Goal: Information Seeking & Learning: Check status

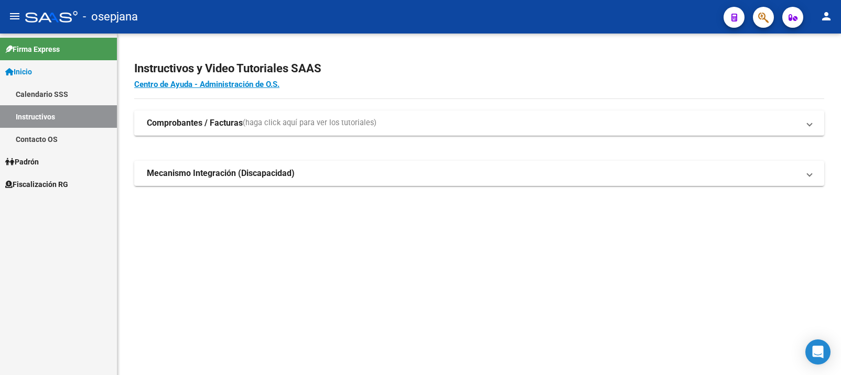
click at [36, 183] on span "Fiscalización RG" at bounding box center [36, 185] width 63 height 12
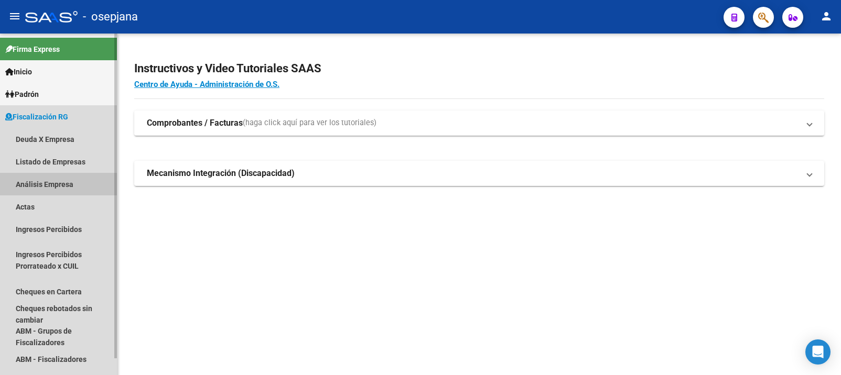
click at [42, 185] on link "Análisis Empresa" at bounding box center [58, 184] width 117 height 23
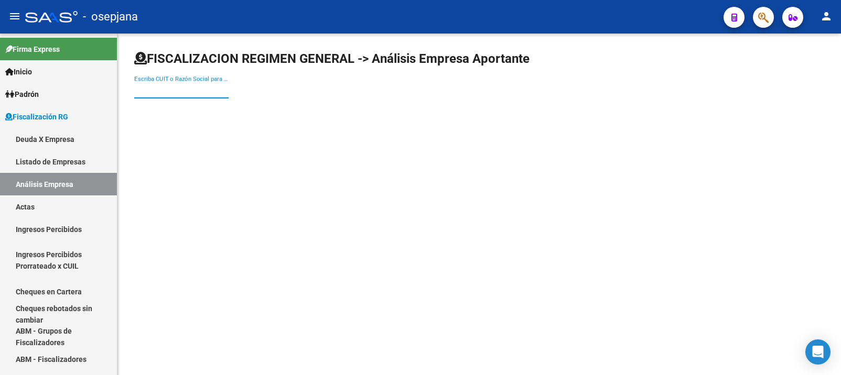
click at [168, 90] on input "Escriba CUIT o Razón Social para buscar" at bounding box center [181, 89] width 94 height 9
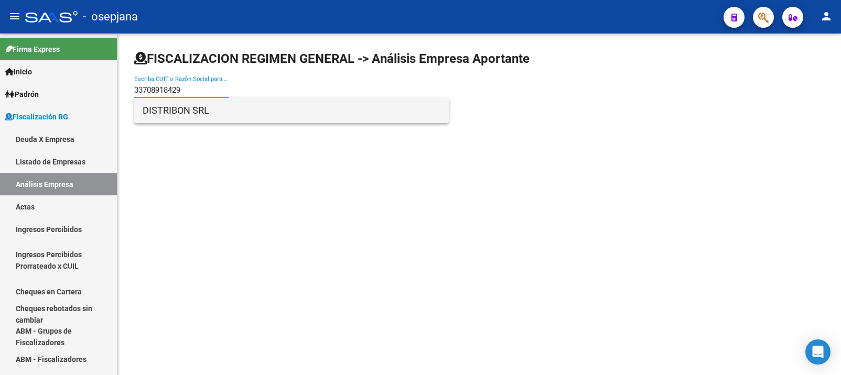
type input "33708918429"
click at [159, 109] on span "DISTRIBON SRL" at bounding box center [292, 110] width 298 height 25
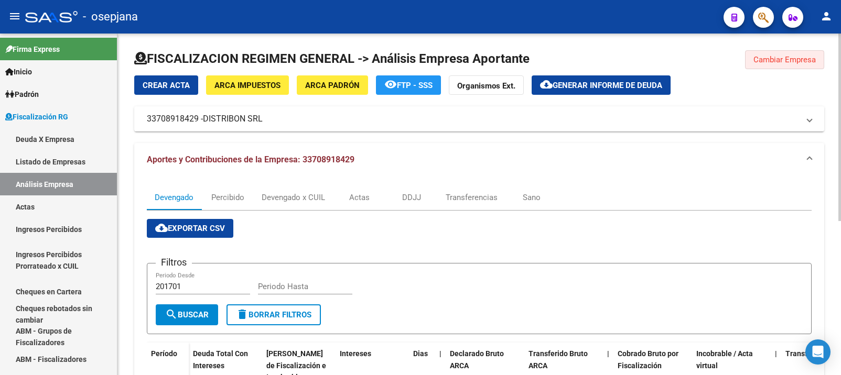
click at [783, 57] on span "Cambiar Empresa" at bounding box center [784, 59] width 62 height 9
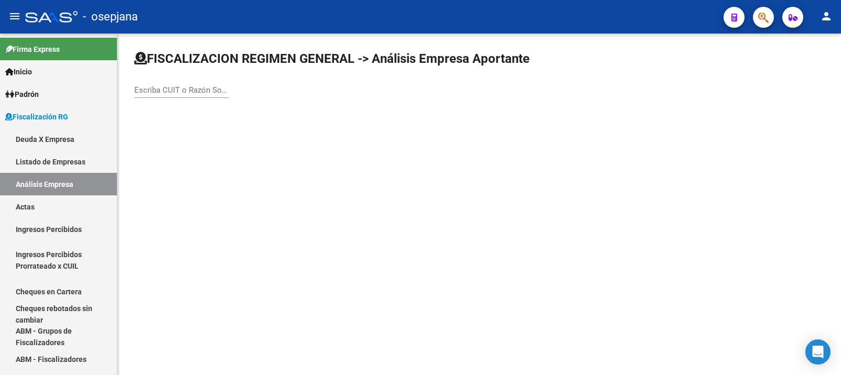
click at [170, 92] on input "Escriba CUIT o Razón Social para buscar" at bounding box center [181, 89] width 94 height 9
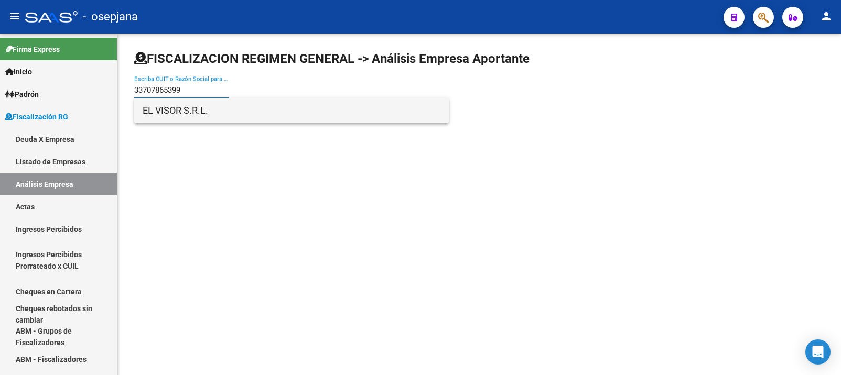
type input "33707865399"
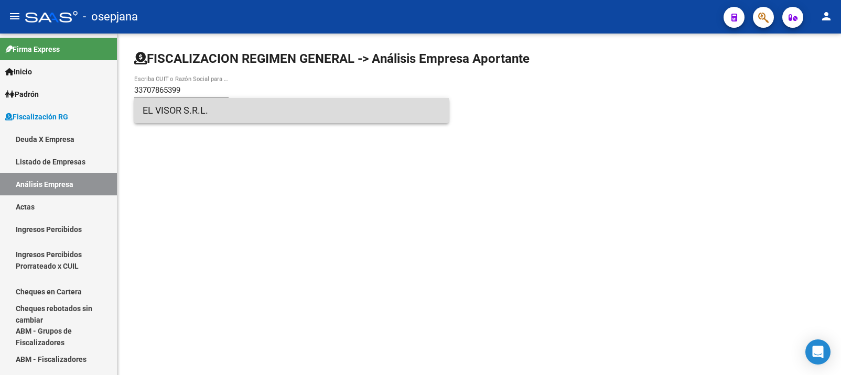
click at [168, 113] on span "EL VISOR S.R.L." at bounding box center [292, 110] width 298 height 25
